Goal: Communication & Community: Answer question/provide support

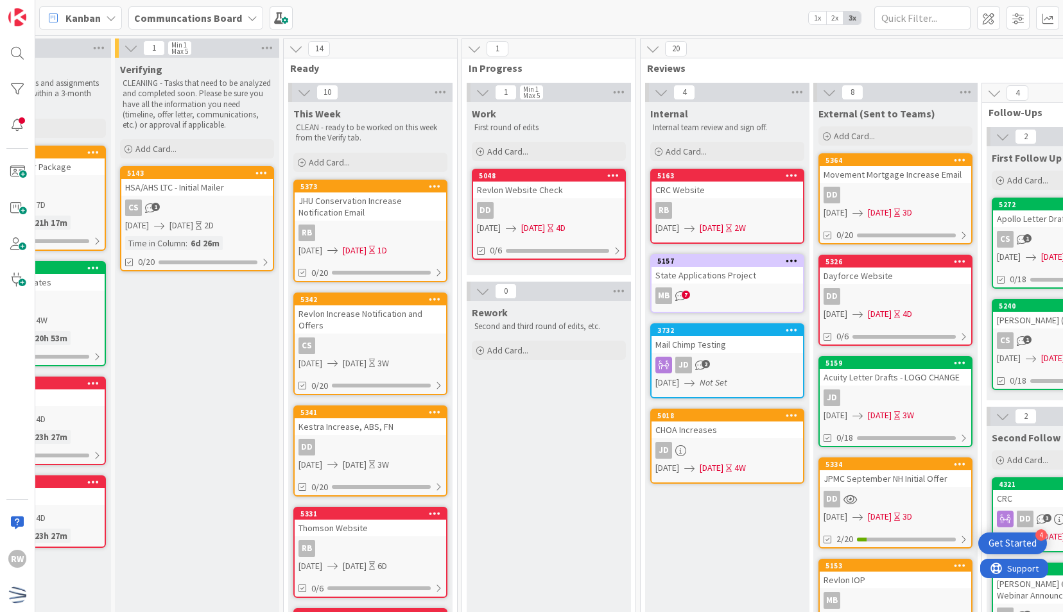
scroll to position [0, 87]
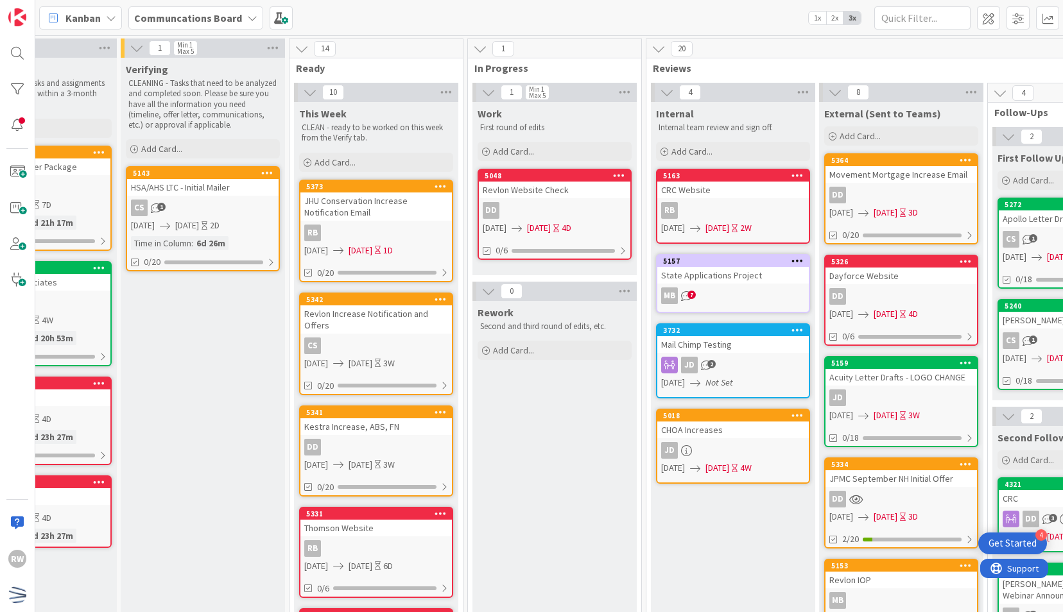
click at [382, 200] on div "JHU Conservation Increase Notification Email" at bounding box center [375, 206] width 151 height 28
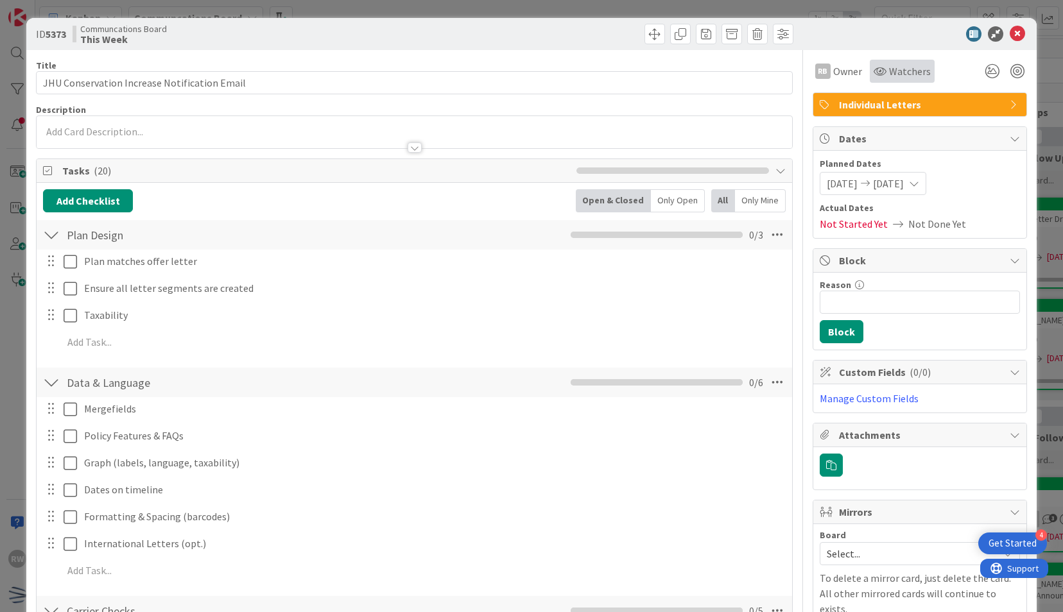
click at [892, 69] on span "Watchers" at bounding box center [910, 71] width 42 height 15
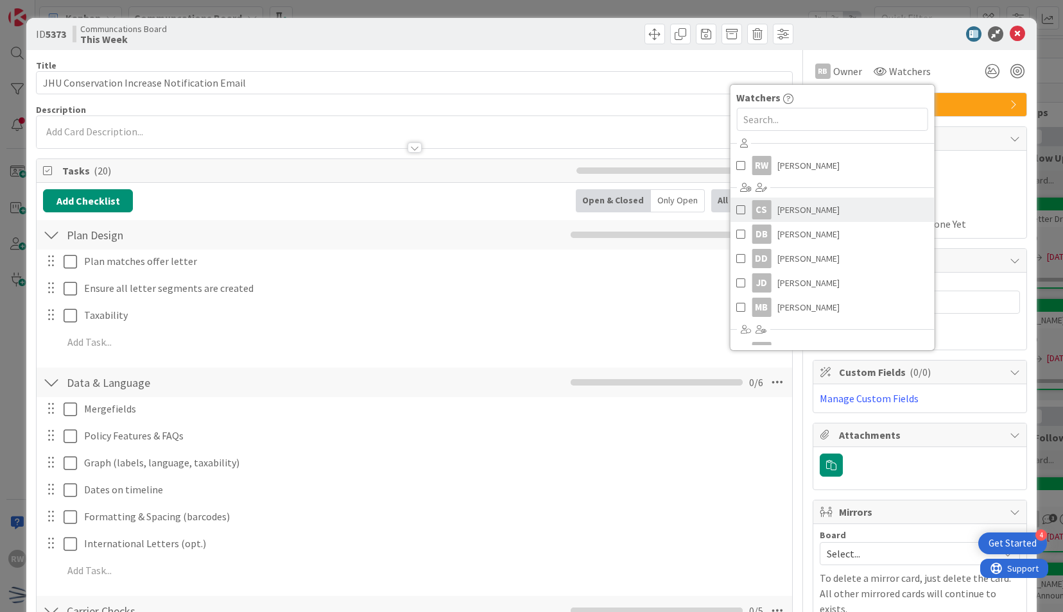
click at [837, 209] on link "CS [PERSON_NAME]" at bounding box center [832, 210] width 204 height 24
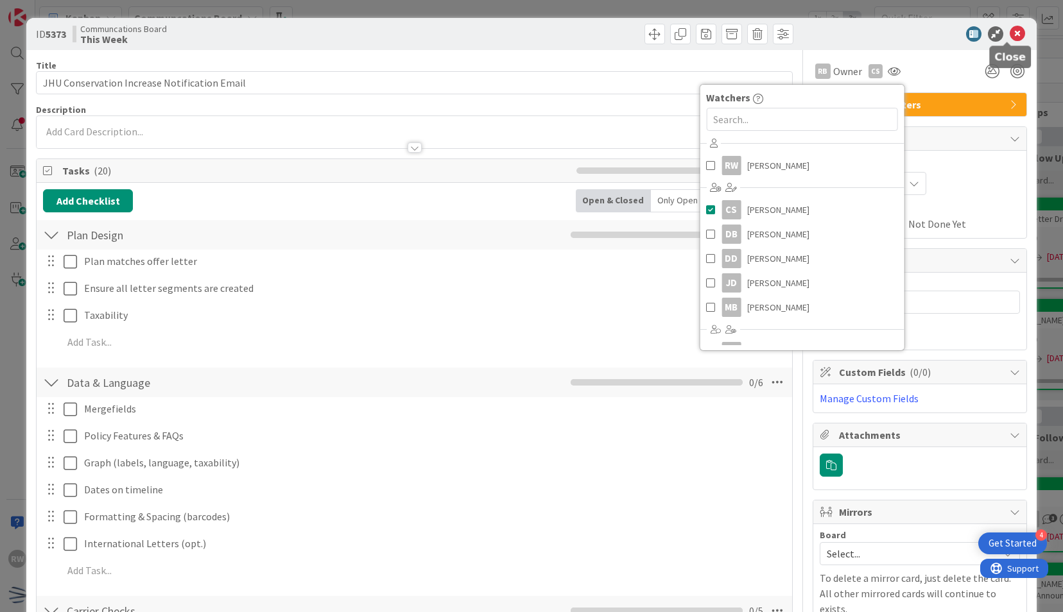
click at [1009, 37] on icon at bounding box center [1016, 33] width 15 height 15
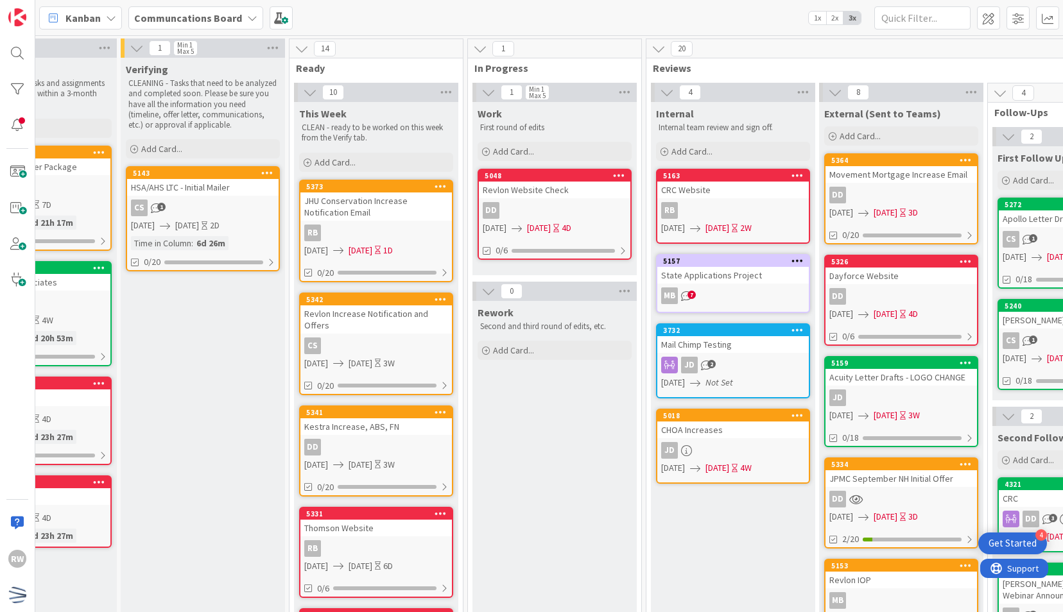
click at [379, 323] on div "Revlon Increase Notification and Offers" at bounding box center [375, 319] width 151 height 28
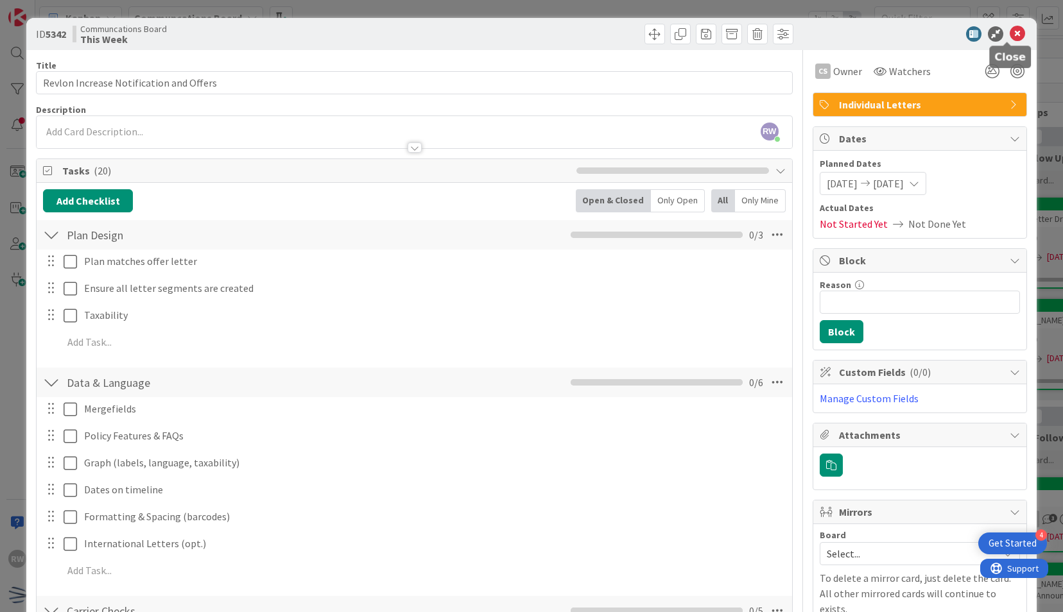
click at [1009, 32] on icon at bounding box center [1016, 33] width 15 height 15
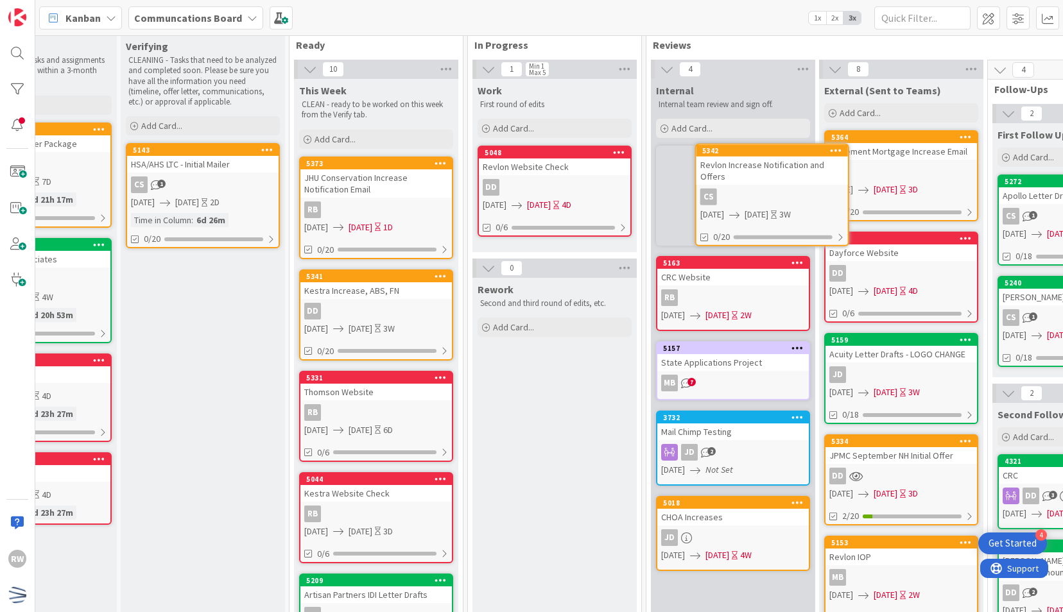
scroll to position [0, 87]
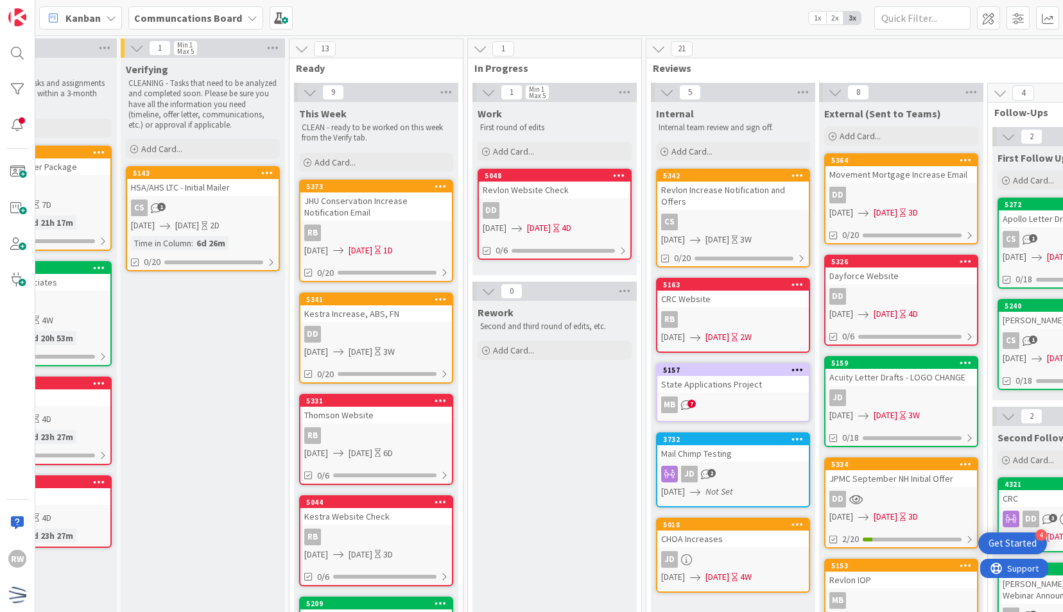
click at [379, 322] on div "5341 Kestra Increase, ABS, FN DD [DATE] [DATE] 3W 0/20" at bounding box center [376, 338] width 154 height 91
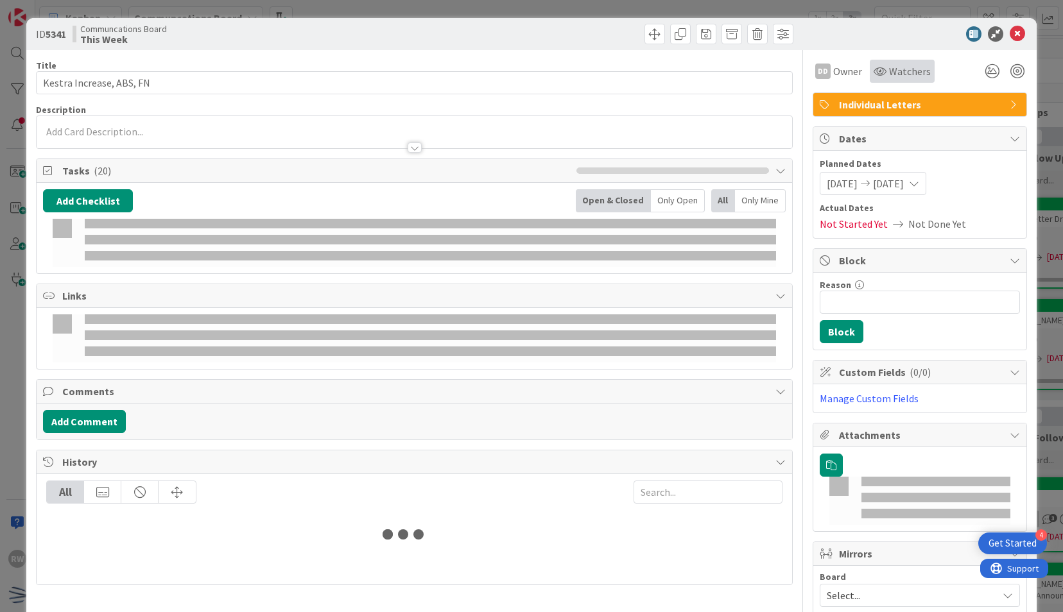
click at [889, 72] on span "Watchers" at bounding box center [910, 71] width 42 height 15
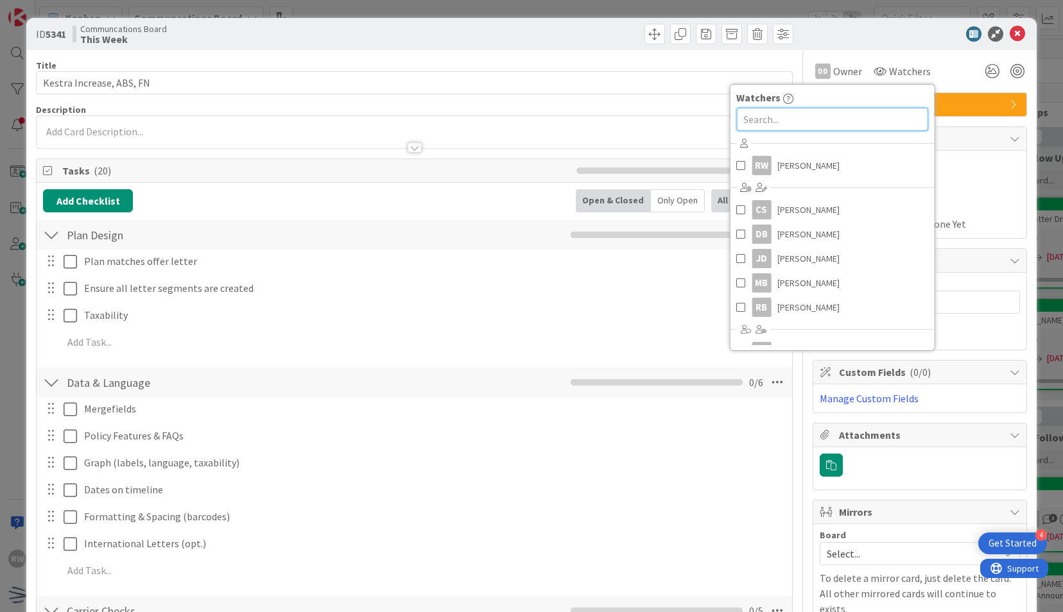
click at [842, 112] on input "text" at bounding box center [831, 119] width 191 height 23
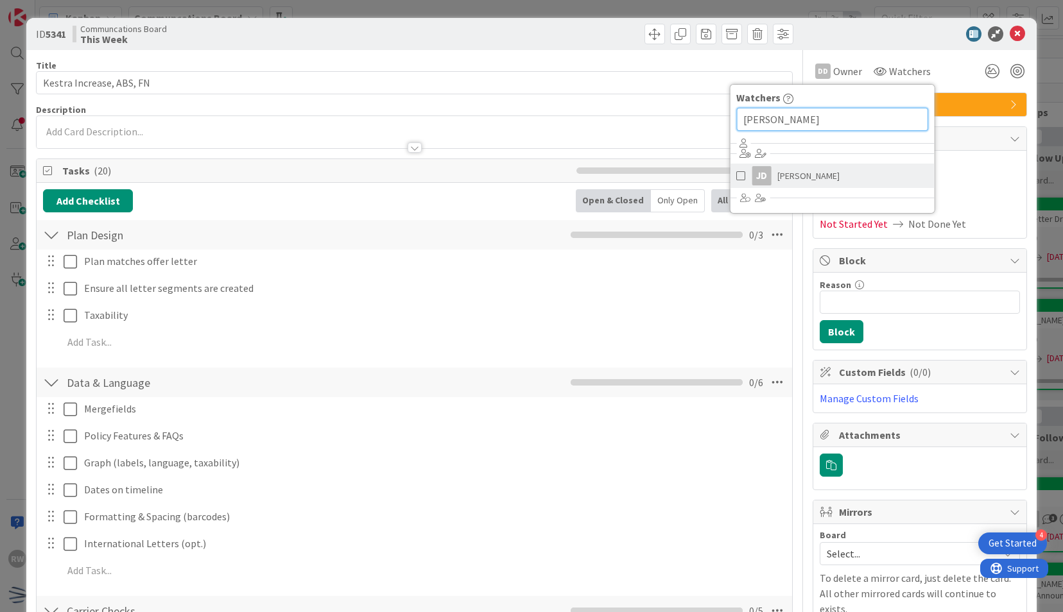
type input "[PERSON_NAME]"
click at [835, 178] on link "[PERSON_NAME]" at bounding box center [832, 176] width 204 height 24
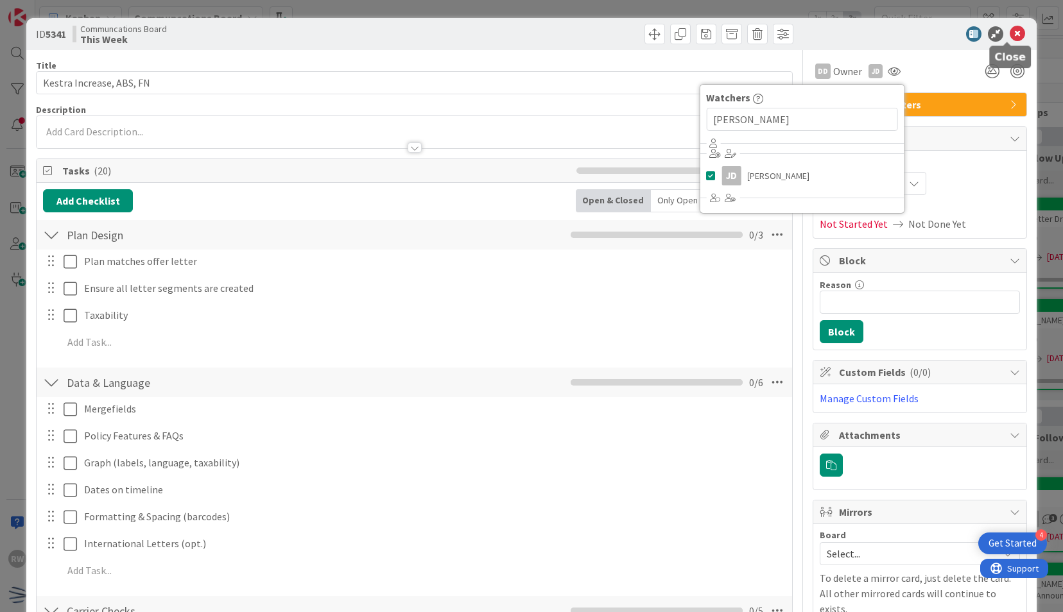
click at [1014, 35] on icon at bounding box center [1016, 33] width 15 height 15
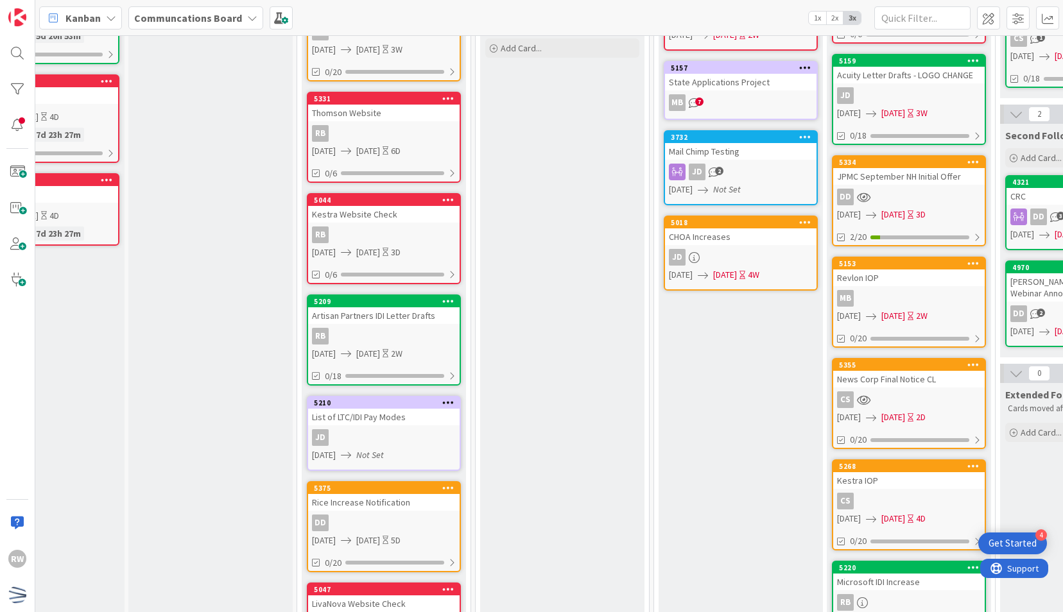
scroll to position [318, 80]
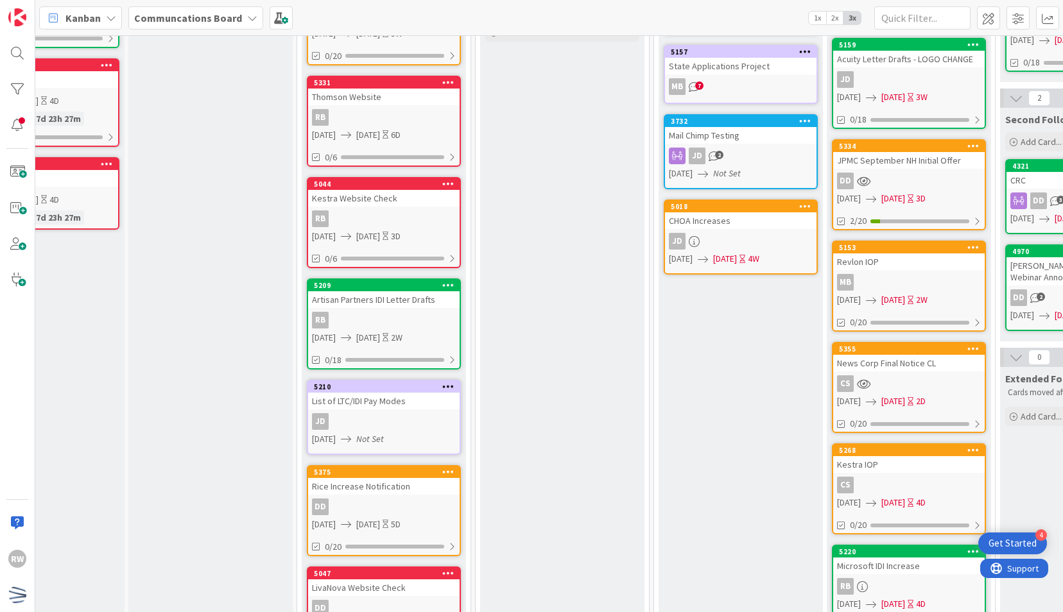
click at [395, 305] on div "Artisan Partners IDI Letter Drafts" at bounding box center [383, 299] width 151 height 17
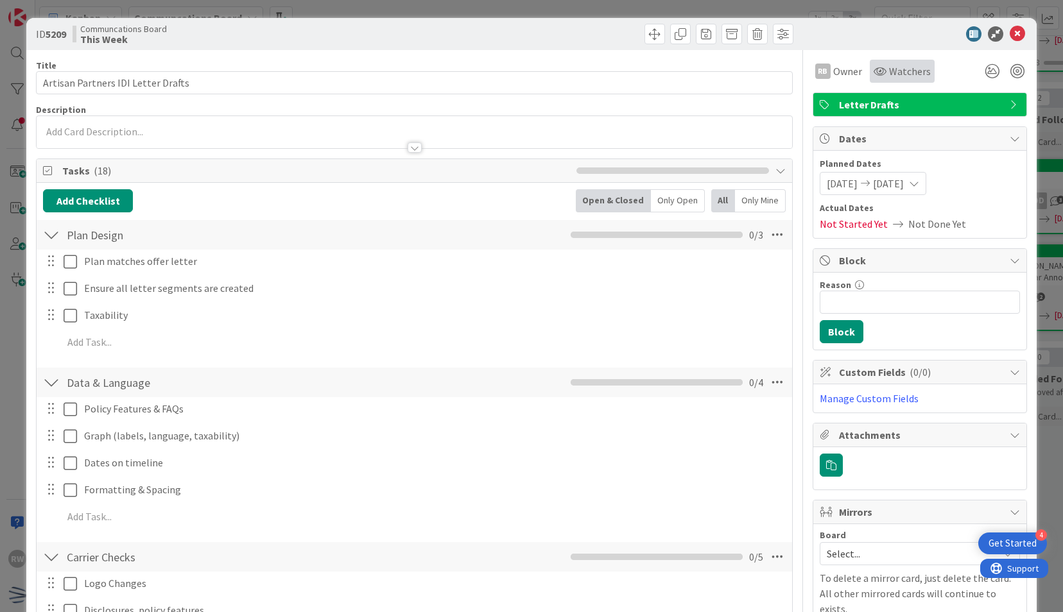
click at [889, 78] on span "Watchers" at bounding box center [910, 71] width 42 height 15
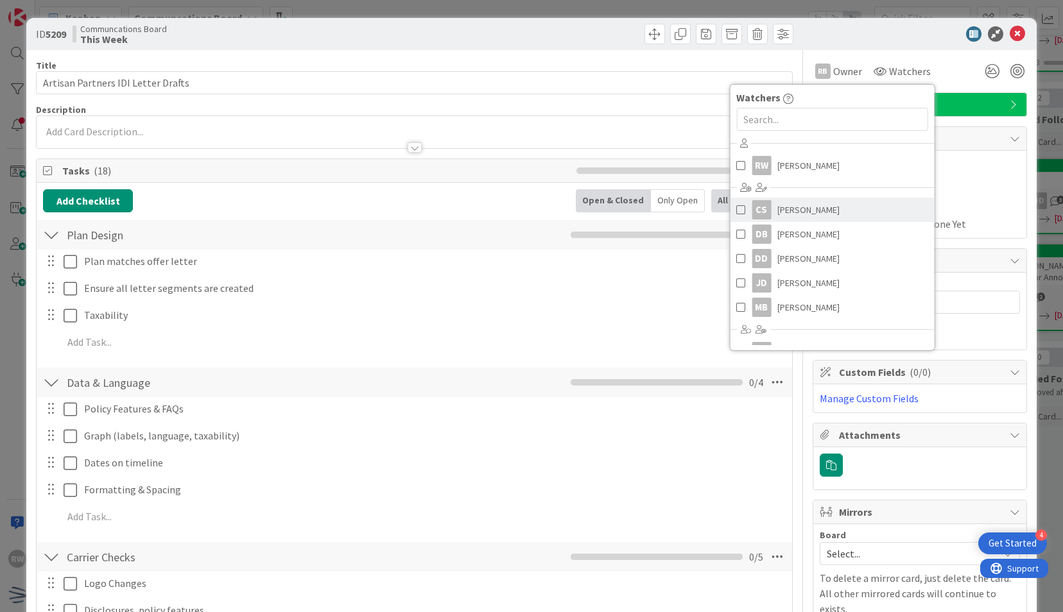
click at [833, 210] on link "CS [PERSON_NAME]" at bounding box center [832, 210] width 204 height 24
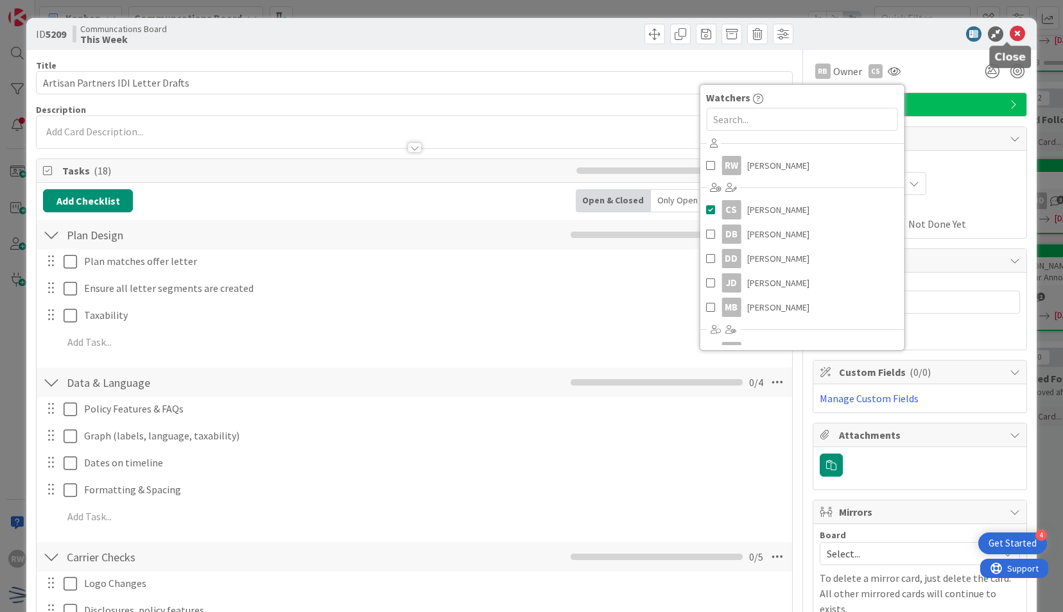
click at [1010, 36] on icon at bounding box center [1016, 33] width 15 height 15
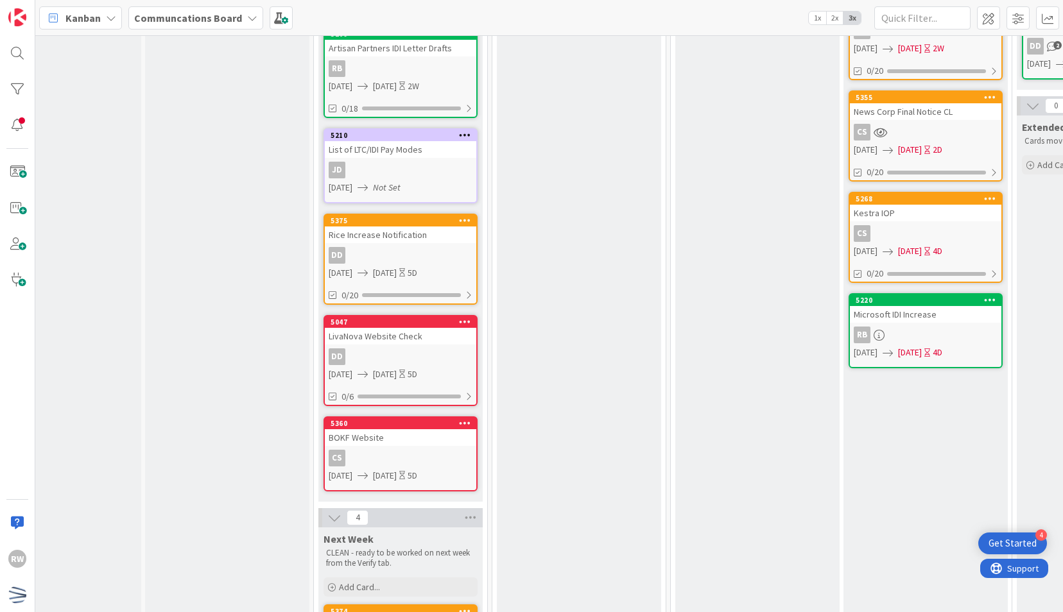
scroll to position [576, 63]
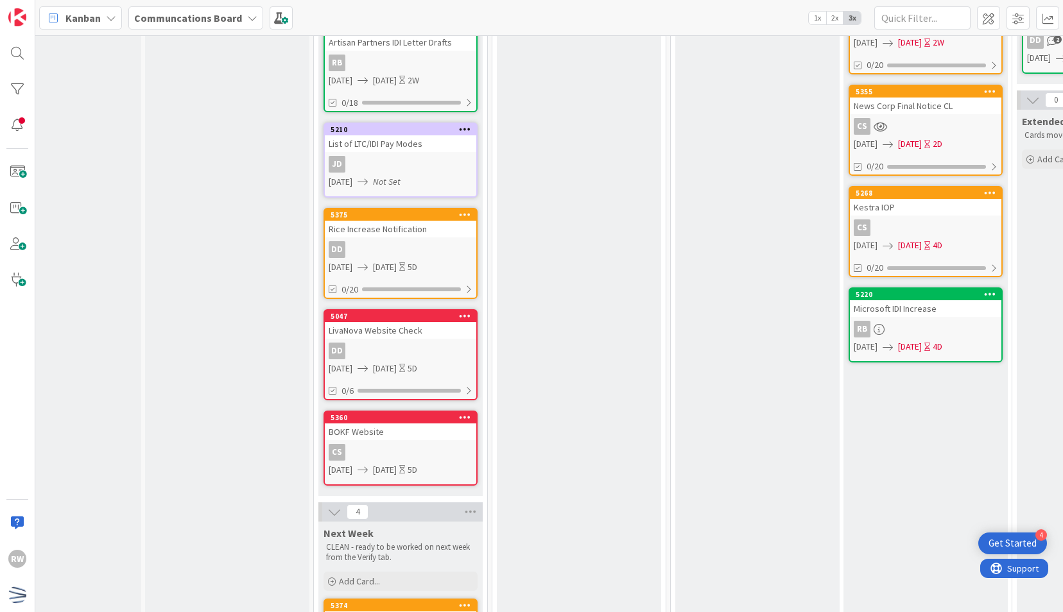
click at [407, 230] on div "Rice Increase Notification" at bounding box center [400, 229] width 151 height 17
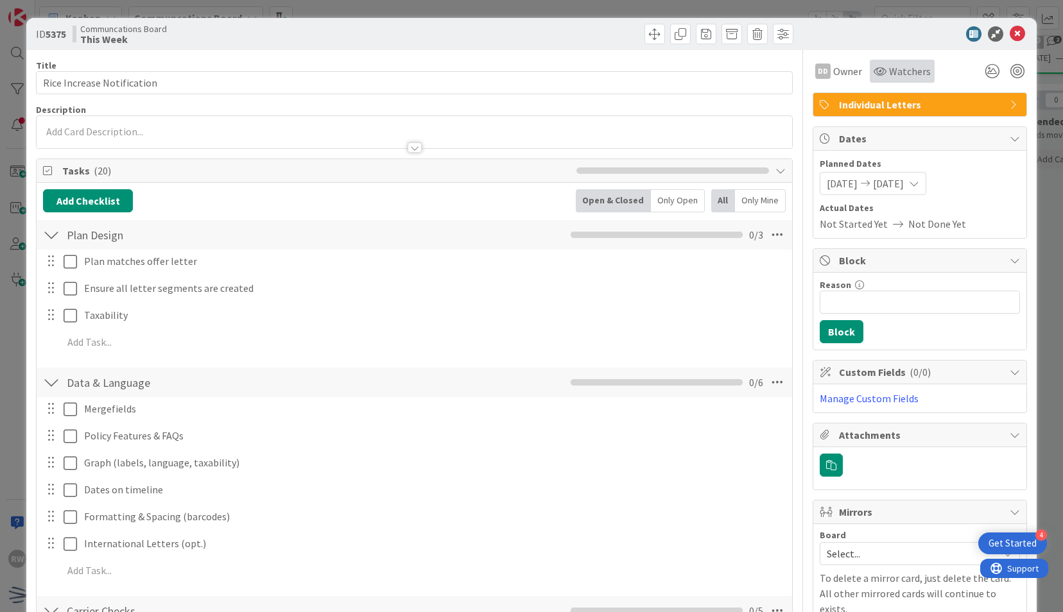
click at [874, 71] on icon at bounding box center [879, 71] width 13 height 10
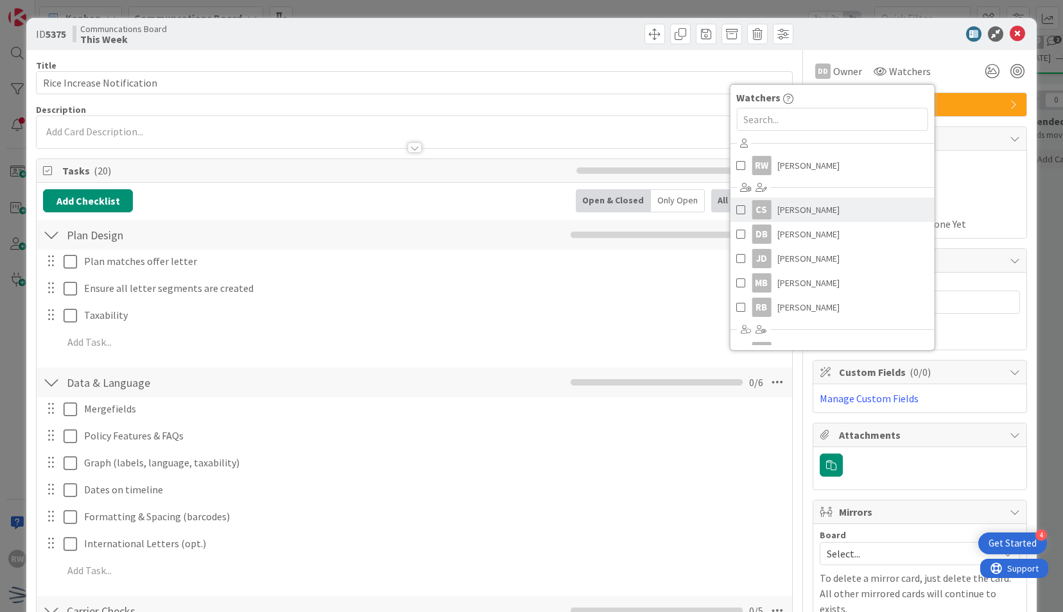
click at [834, 212] on link "CS [PERSON_NAME]" at bounding box center [832, 210] width 204 height 24
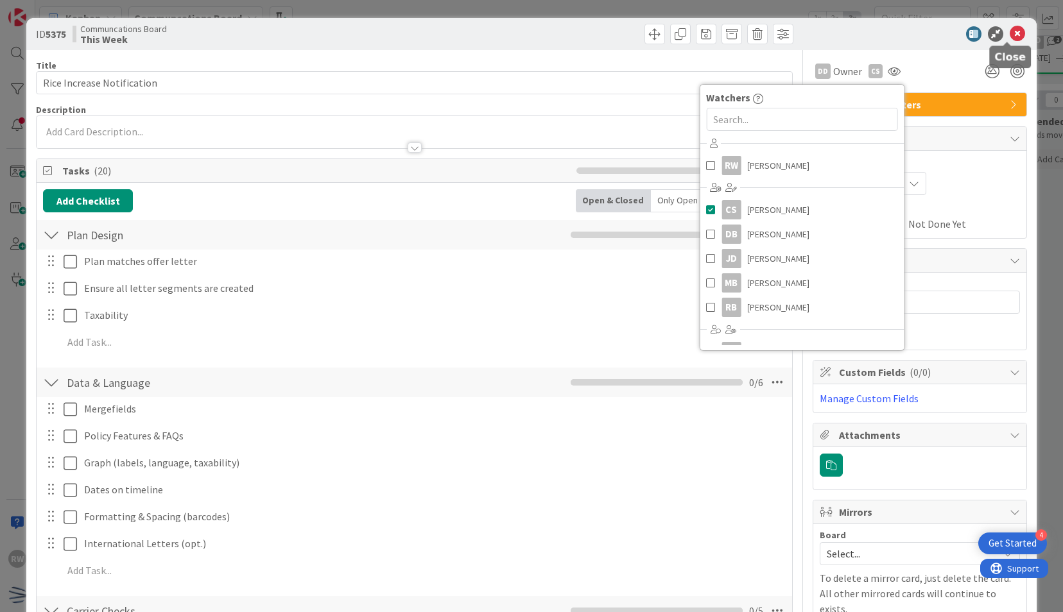
click at [1009, 40] on icon at bounding box center [1016, 33] width 15 height 15
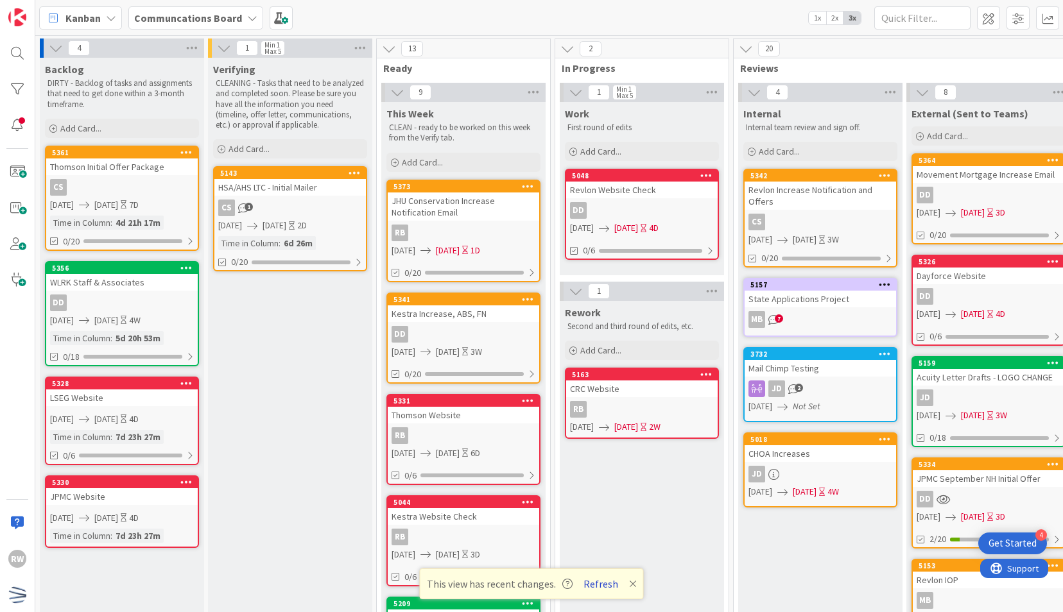
click at [593, 586] on button "Refresh" at bounding box center [601, 584] width 44 height 17
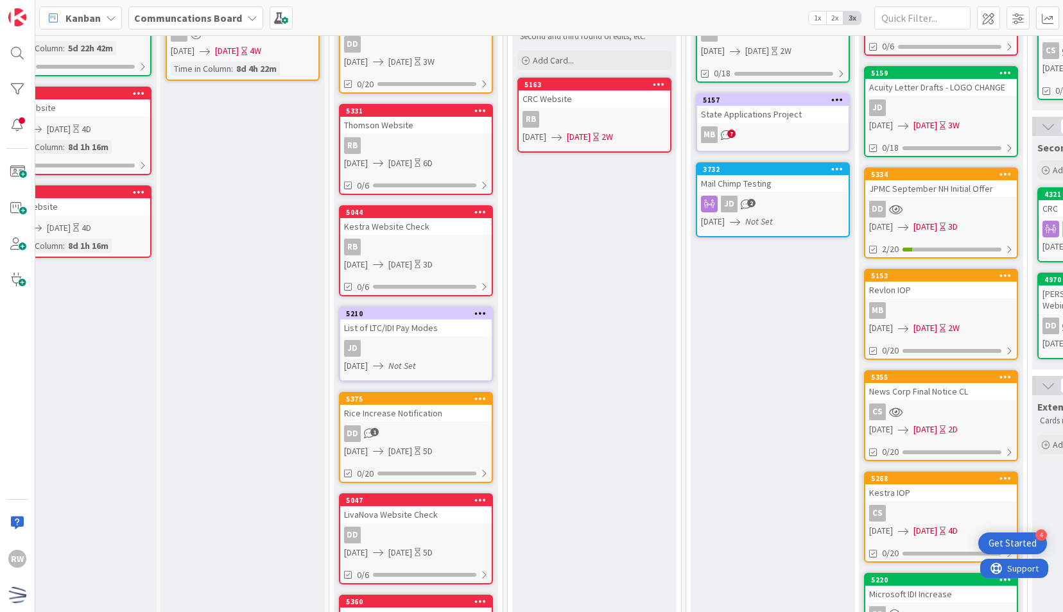
scroll to position [0, 47]
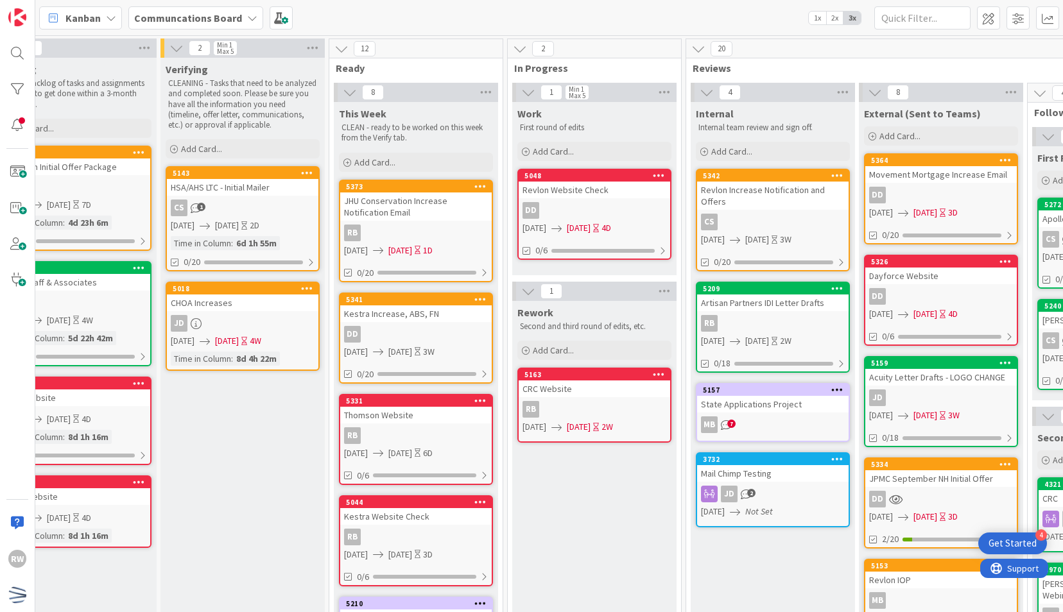
click at [431, 321] on div "Kestra Increase, ABS, FN" at bounding box center [415, 313] width 151 height 17
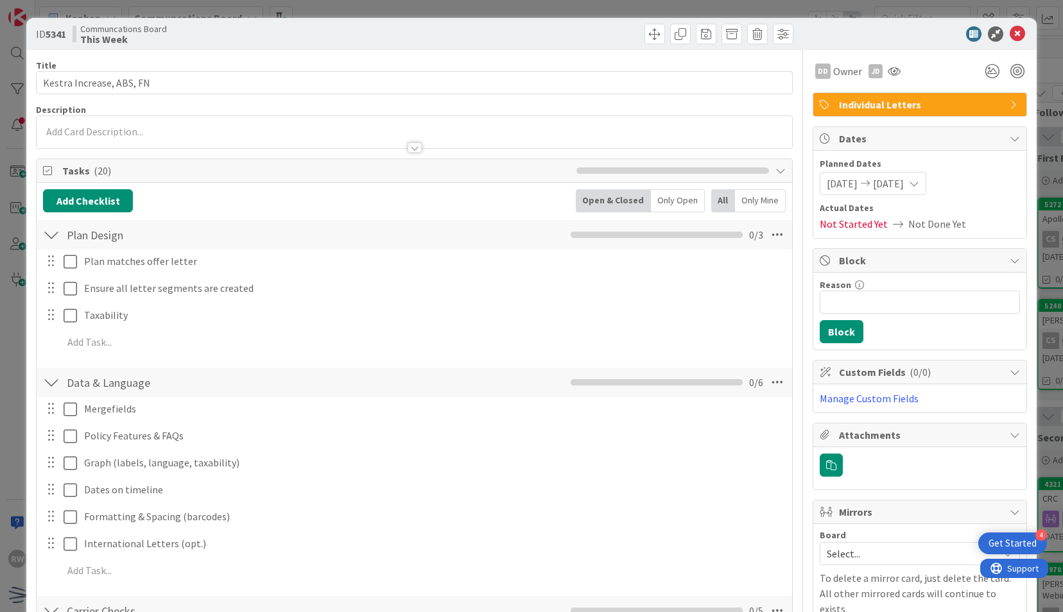
click at [1009, 35] on icon at bounding box center [1016, 33] width 15 height 15
